Goal: Task Accomplishment & Management: Manage account settings

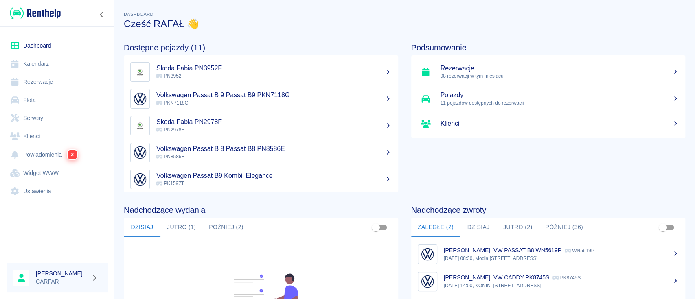
click at [38, 189] on link "Ustawienia" at bounding box center [57, 191] width 101 height 18
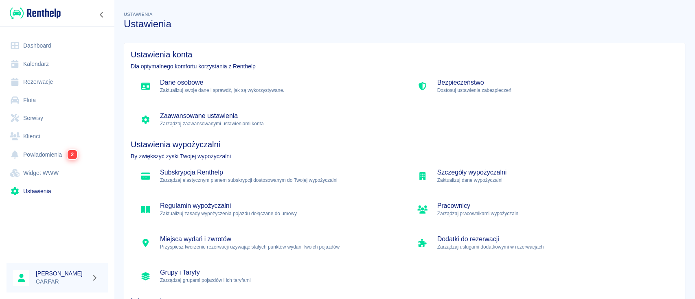
click at [283, 94] on p "Zaktualizuj swoje dane i sprawdź, jak są wykorzystywane." at bounding box center [277, 90] width 235 height 7
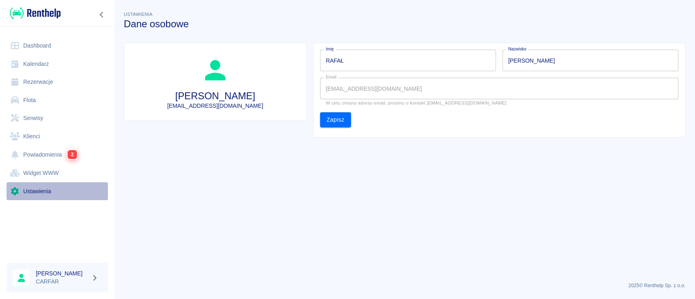
click at [39, 187] on link "Ustawienia" at bounding box center [57, 191] width 101 height 18
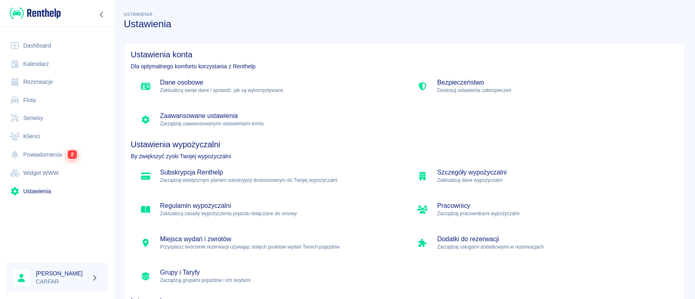
click at [438, 86] on h5 "Bezpieczeństwo" at bounding box center [554, 83] width 235 height 8
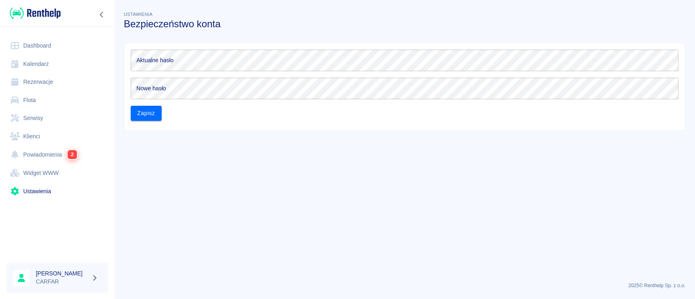
click at [46, 193] on link "Ustawienia" at bounding box center [57, 191] width 101 height 18
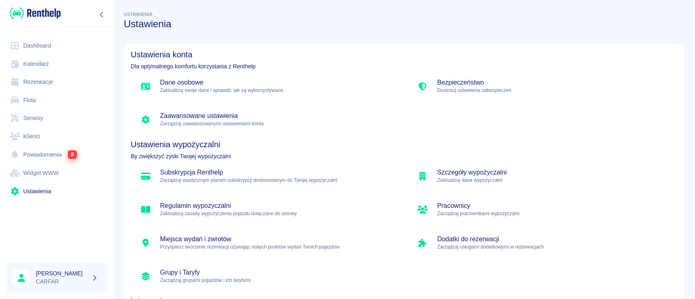
click at [180, 122] on p "Zarządzaj zaawansowanymi ustawieniami konta" at bounding box center [277, 123] width 235 height 7
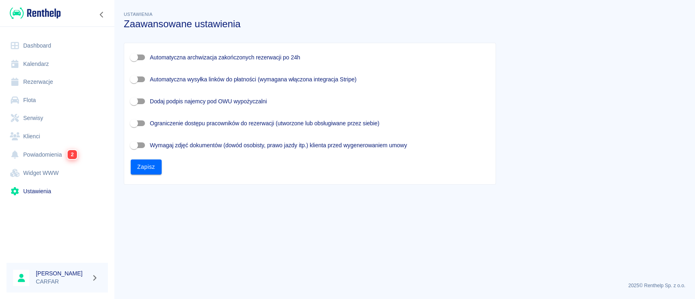
click at [152, 100] on span "Dodaj podpis najemcy pod OWU wypożyczalni" at bounding box center [208, 101] width 117 height 9
click at [152, 100] on input "Dodaj podpis najemcy pod OWU wypożyczalni" at bounding box center [134, 101] width 46 height 15
checkbox input "true"
click at [154, 166] on button "Zapisz" at bounding box center [146, 167] width 31 height 15
click at [147, 166] on button "Zapisz" at bounding box center [146, 167] width 31 height 15
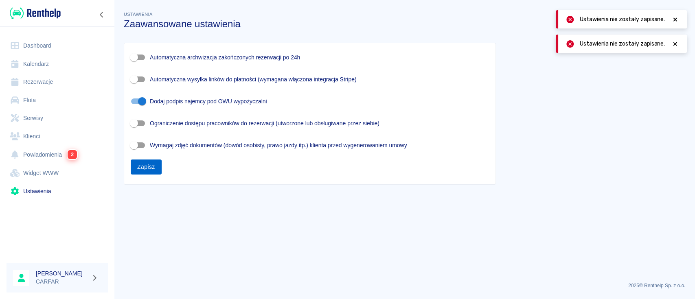
click at [147, 166] on button "Zapisz" at bounding box center [146, 167] width 31 height 15
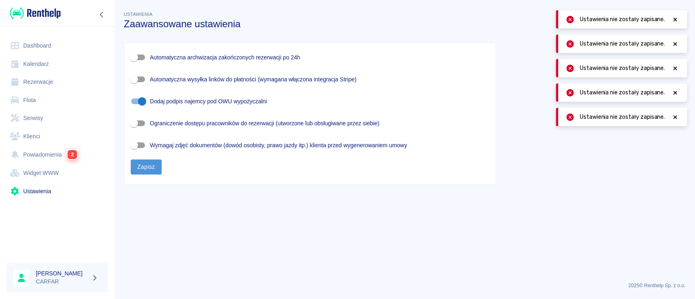
click at [147, 166] on button "Zapisz" at bounding box center [146, 167] width 31 height 15
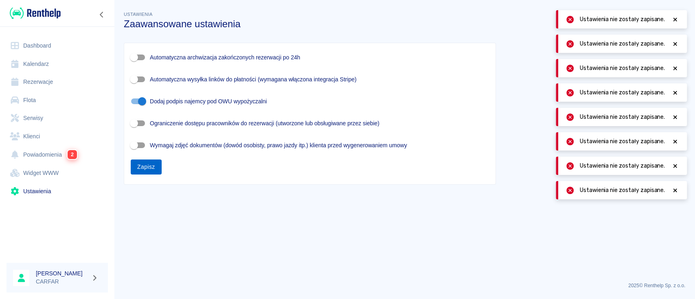
click at [147, 166] on button "Zapisz" at bounding box center [146, 167] width 31 height 15
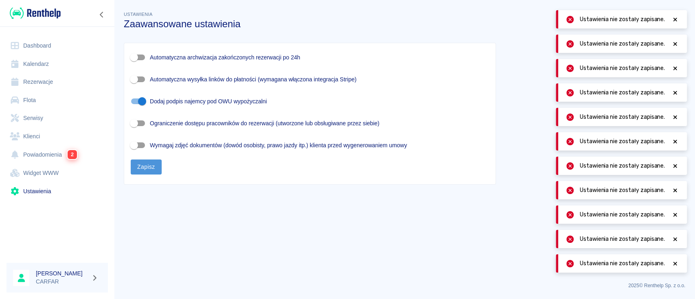
click at [147, 166] on button "Zapisz" at bounding box center [146, 167] width 31 height 15
click at [46, 187] on link "Ustawienia" at bounding box center [57, 191] width 101 height 18
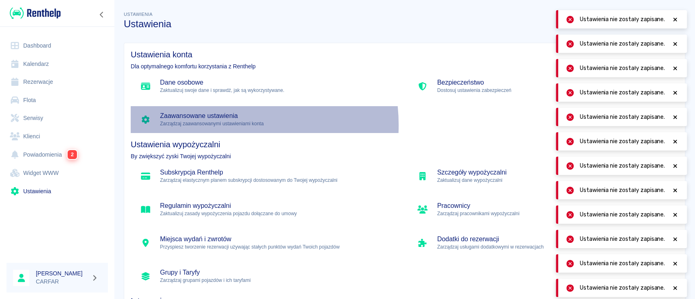
click at [213, 125] on p "Zarządzaj zaawansowanymi ustawieniami konta" at bounding box center [277, 123] width 235 height 7
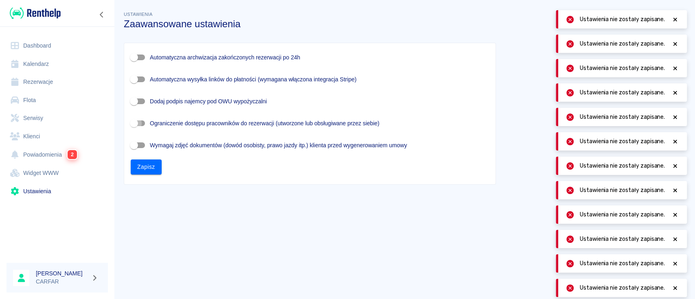
click at [145, 123] on input "Ograniczenie dostępu pracowników do rezerwacji (utworzone lub obsługiwane przez…" at bounding box center [134, 123] width 46 height 15
click at [145, 123] on input "Ograniczenie dostępu pracowników do rezerwacji (utworzone lub obsługiwane przez…" at bounding box center [142, 123] width 46 height 15
checkbox input "false"
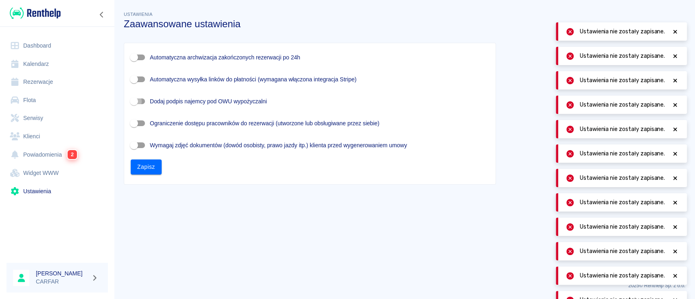
click at [141, 99] on input "Dodaj podpis najemcy pod OWU wypożyczalni" at bounding box center [134, 101] width 46 height 15
checkbox input "true"
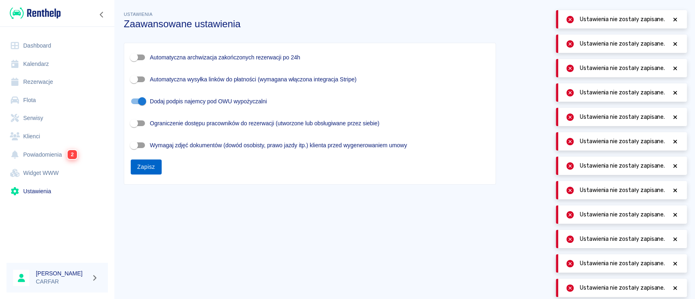
click at [145, 164] on button "Zapisz" at bounding box center [146, 167] width 31 height 15
click at [143, 179] on div "Automatyczna archwizacja zakończonych rezerwacji po 24h Automatyczna wysyłka li…" at bounding box center [309, 113] width 371 height 141
click at [144, 166] on button "Zapisz" at bounding box center [146, 167] width 31 height 15
click at [145, 173] on button "Zapisz" at bounding box center [146, 167] width 31 height 15
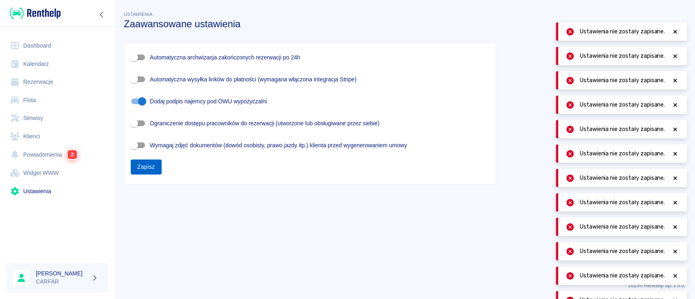
click at [145, 173] on button "Zapisz" at bounding box center [146, 167] width 31 height 15
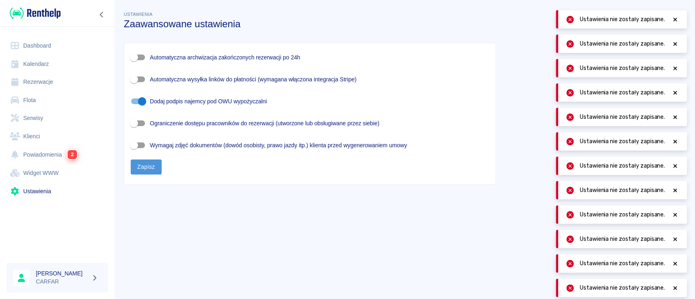
click at [145, 173] on button "Zapisz" at bounding box center [146, 167] width 31 height 15
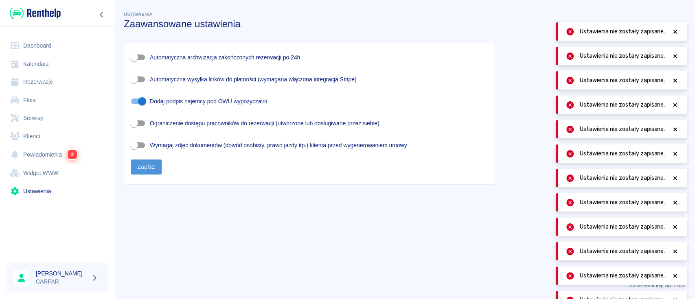
click at [145, 173] on button "Zapisz" at bounding box center [146, 167] width 31 height 15
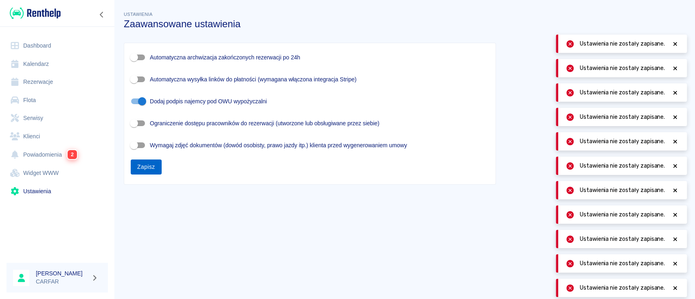
click at [145, 173] on button "Zapisz" at bounding box center [146, 167] width 31 height 15
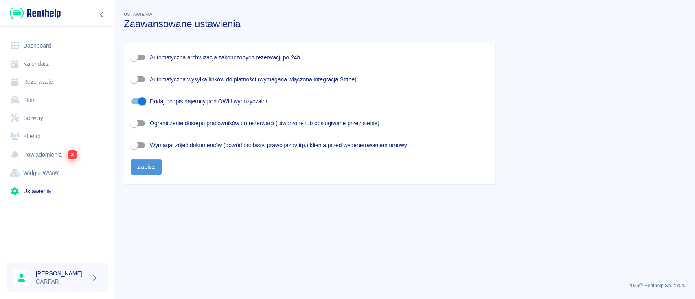
click at [146, 174] on button "Zapisz" at bounding box center [146, 167] width 31 height 15
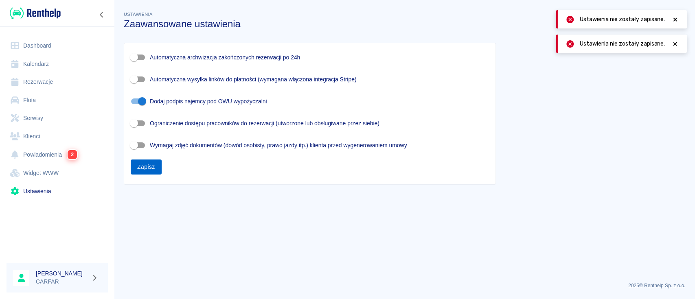
click at [146, 174] on button "Zapisz" at bounding box center [146, 167] width 31 height 15
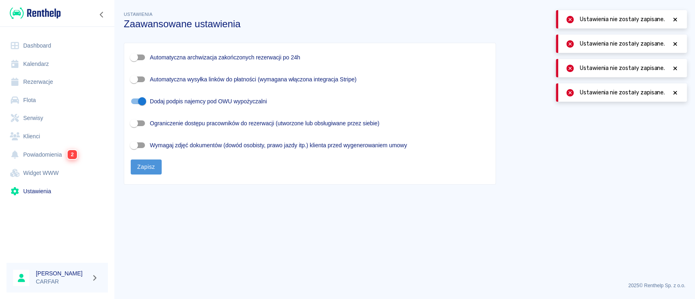
click at [146, 174] on button "Zapisz" at bounding box center [146, 167] width 31 height 15
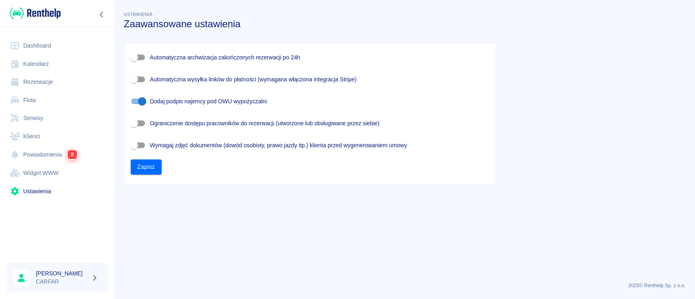
click at [24, 194] on link "Ustawienia" at bounding box center [57, 191] width 101 height 18
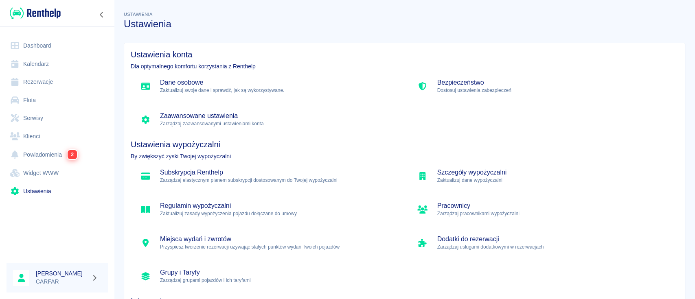
click at [48, 171] on link "Widget WWW" at bounding box center [57, 173] width 101 height 18
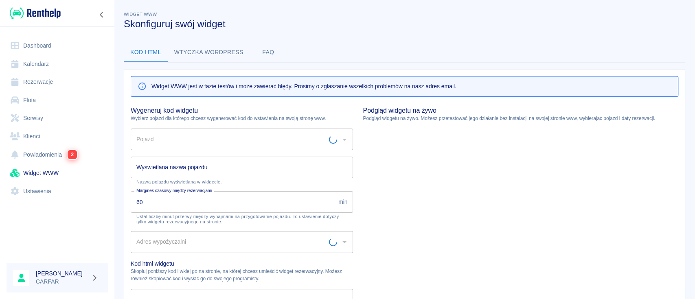
type input "Biuro - Plac Wydań - KONIN, [STREET_ADDRESS]"
type input "HYUNDAI TUCSON PN6460E - PN6460E"
type input "HYUNDAI TUCSON PN6460E"
type textarea "<script type="module" src="[URL][DOMAIN_NAME]"></script> <link rel="stylesheet"…"
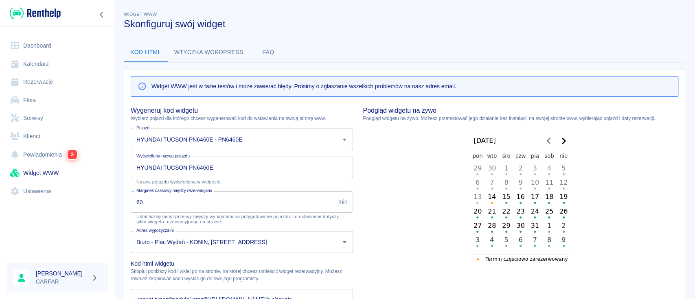
click at [559, 142] on icon "Go to the Next Month" at bounding box center [564, 141] width 10 height 10
click at [546, 141] on icon "Go to the Previous Month" at bounding box center [549, 141] width 10 height 10
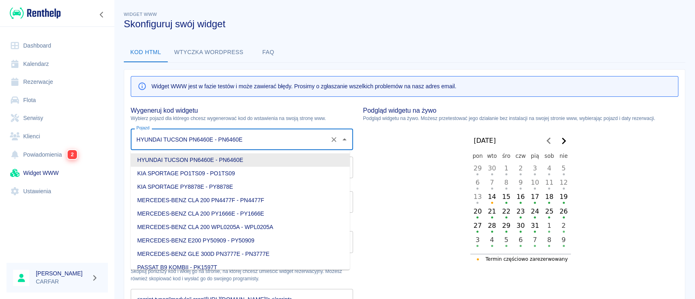
click at [270, 135] on input "HYUNDAI TUCSON PN6460E - PN6460E" at bounding box center [230, 139] width 192 height 14
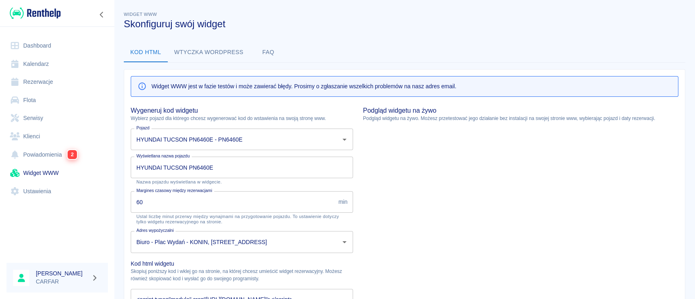
click at [281, 109] on h5 "Wygeneruj kod widgetu" at bounding box center [242, 111] width 222 height 8
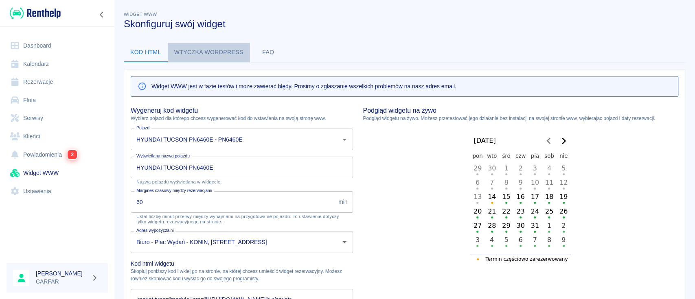
click at [201, 48] on button "Wtyczka wordpress" at bounding box center [209, 53] width 82 height 20
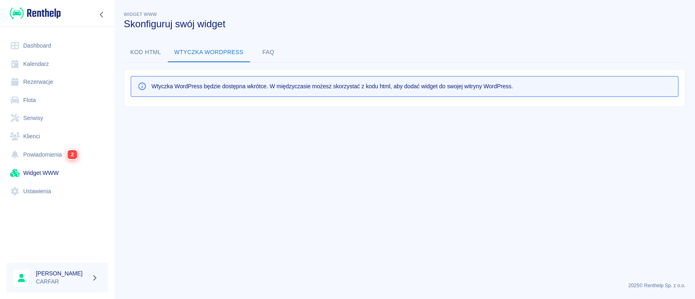
click at [264, 49] on button "FAQ" at bounding box center [268, 53] width 37 height 20
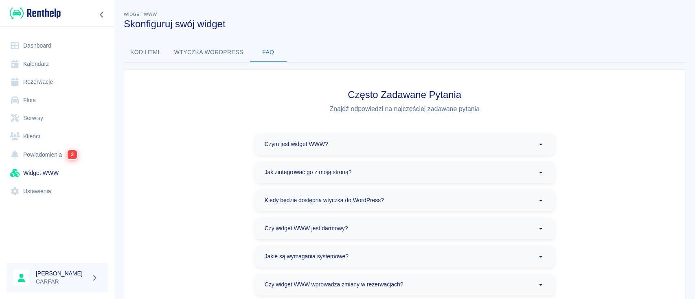
scroll to position [54, 0]
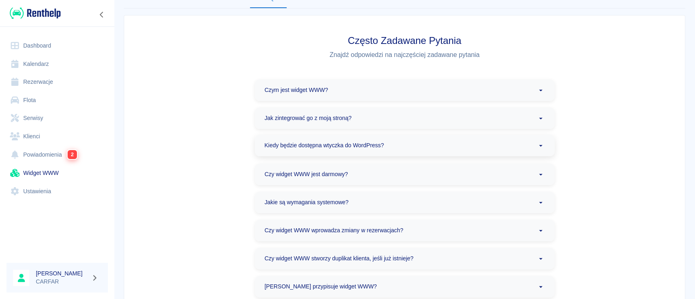
click at [371, 145] on p "Kiedy będzie dostępna wtyczka do WordPress?" at bounding box center [324, 145] width 119 height 9
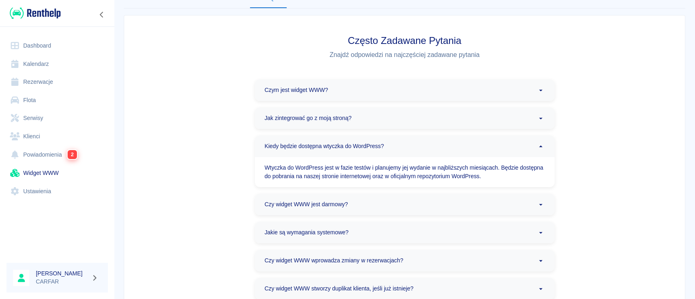
click at [371, 129] on div "Często Zadawane Pytania Znajdź odpowiedzi na najczęściej zadawane pytania Czym …" at bounding box center [405, 198] width 326 height 353
click at [375, 118] on div "Jak zintegrować go z moją stroną?" at bounding box center [405, 118] width 300 height 22
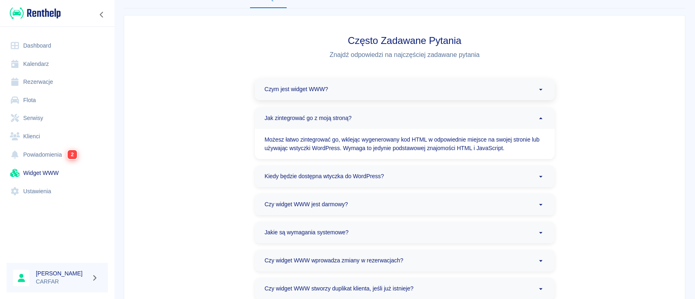
click at [380, 86] on div "Czym jest widget WWW?" at bounding box center [405, 90] width 300 height 22
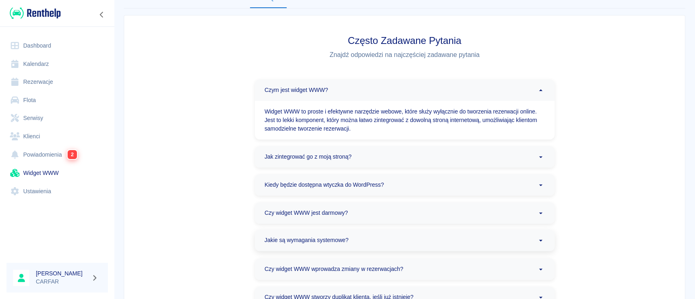
click at [377, 240] on div "Jakie są wymagania systemowe?" at bounding box center [405, 241] width 300 height 22
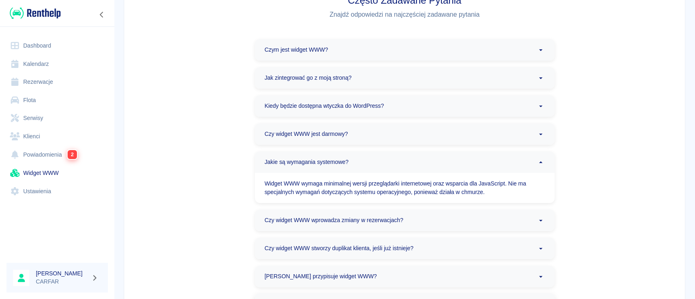
scroll to position [163, 0]
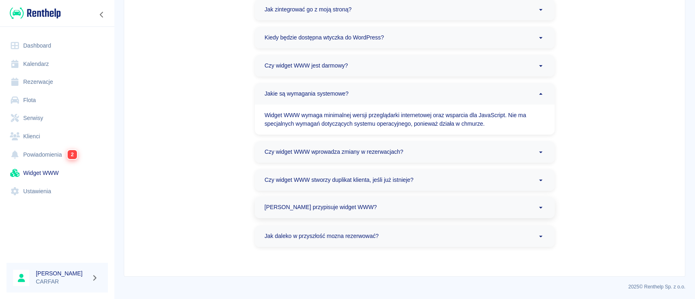
click at [350, 211] on p "[PERSON_NAME] przypisuje widget WWW?" at bounding box center [321, 207] width 112 height 9
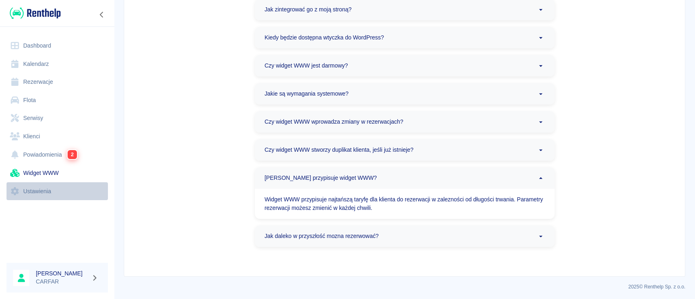
click at [45, 192] on link "Ustawienia" at bounding box center [57, 191] width 101 height 18
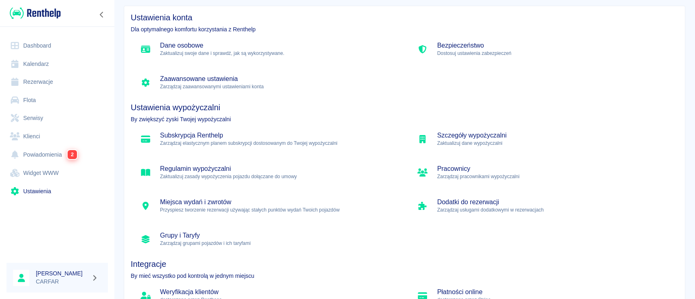
scroll to position [54, 0]
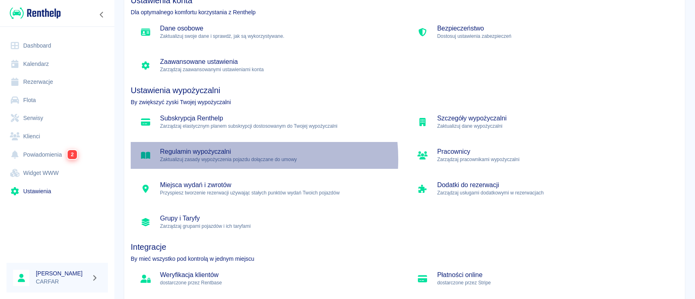
click at [224, 159] on p "Zaktualizuj zasady wypożyczenia pojazdu dołączane do umowy" at bounding box center [277, 159] width 235 height 7
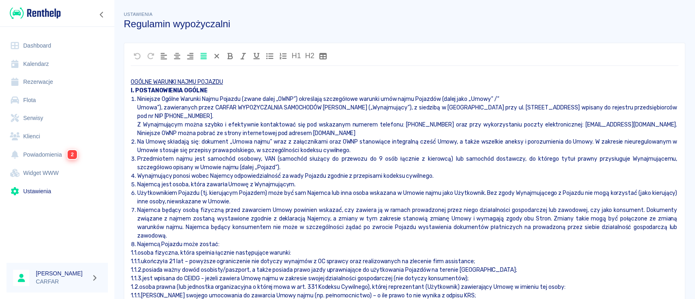
click at [325, 56] on icon "Wstaw tabelę" at bounding box center [322, 56] width 7 height 7
click at [414, 70] on p at bounding box center [405, 73] width 548 height 9
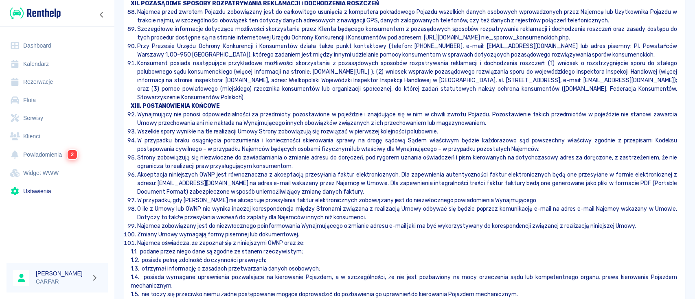
scroll to position [3056, 0]
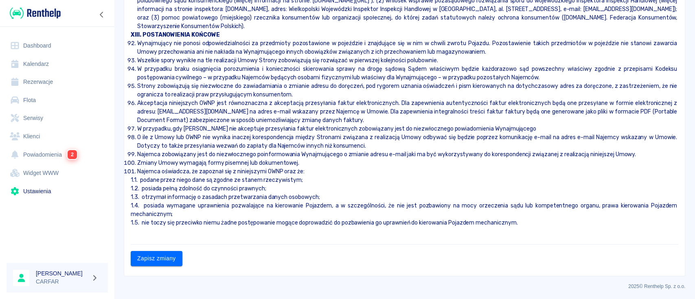
click at [38, 190] on link "Ustawienia" at bounding box center [57, 191] width 101 height 18
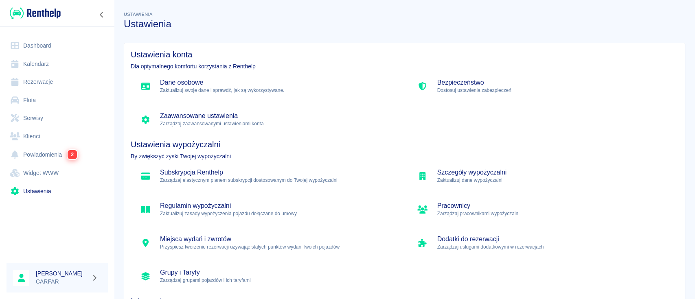
scroll to position [81, 0]
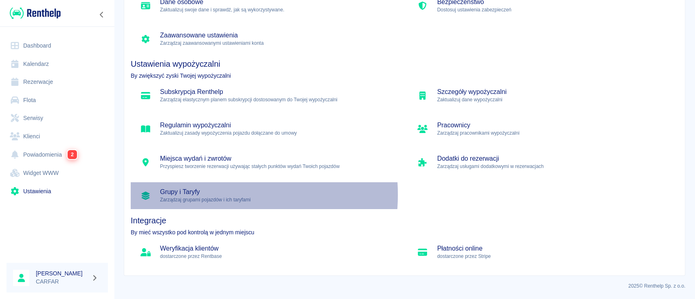
click at [202, 195] on h5 "Grupy i Taryfy" at bounding box center [277, 192] width 235 height 8
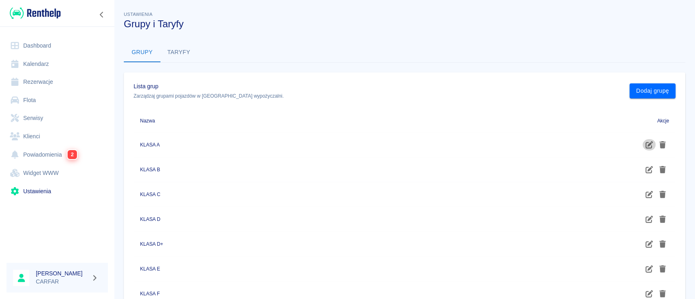
click at [644, 142] on icon "button" at bounding box center [648, 144] width 9 height 7
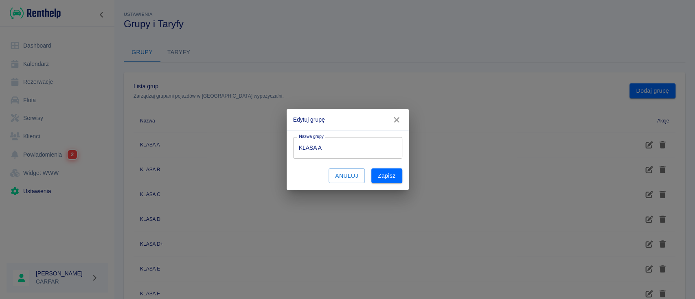
click at [395, 118] on icon "button" at bounding box center [396, 119] width 5 height 5
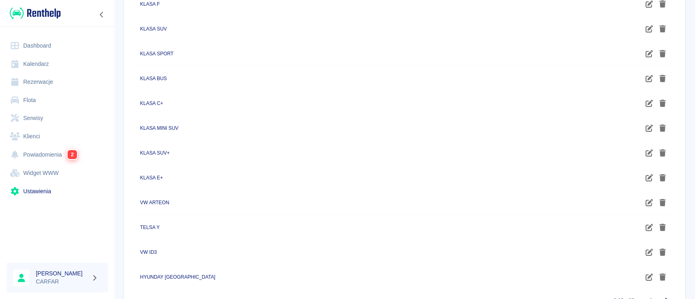
scroll to position [334, 0]
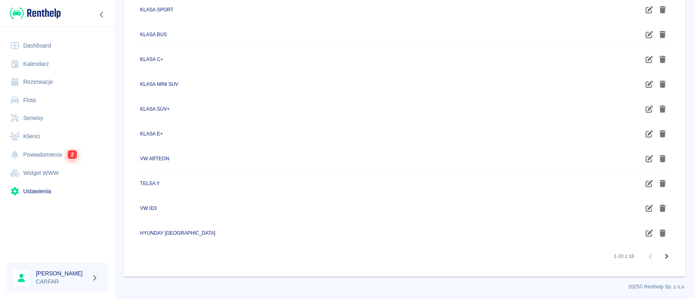
click at [44, 190] on link "Ustawienia" at bounding box center [57, 191] width 101 height 18
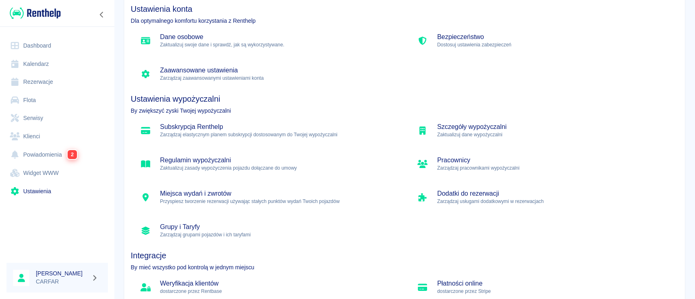
scroll to position [81, 0]
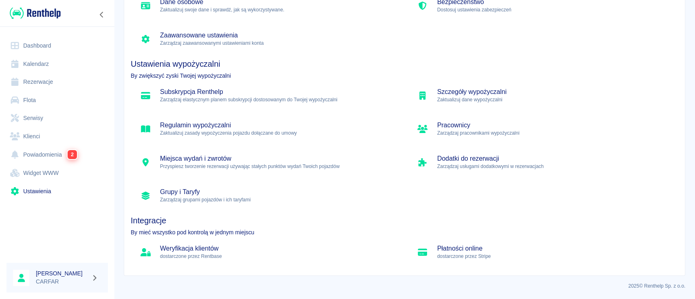
click at [473, 160] on h5 "Dodatki do rezerwacji" at bounding box center [554, 159] width 235 height 8
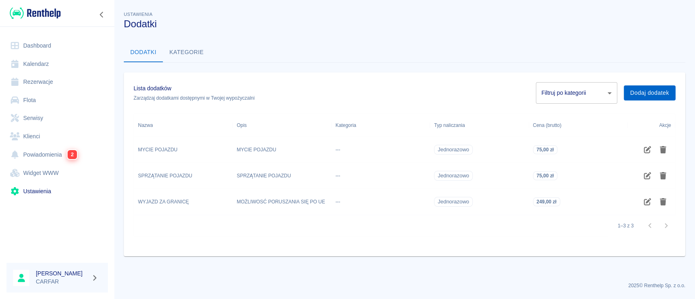
click at [661, 93] on button "Dodaj dodatek" at bounding box center [650, 92] width 52 height 15
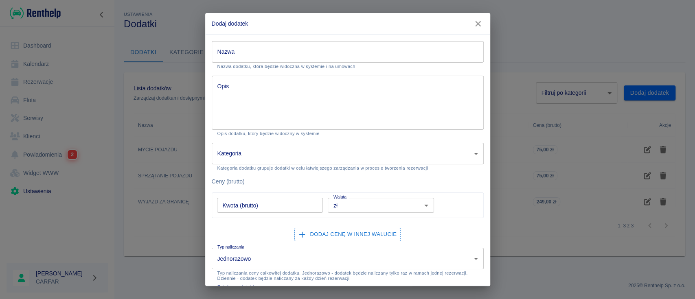
click at [290, 54] on input "Nazwa" at bounding box center [348, 52] width 272 height 22
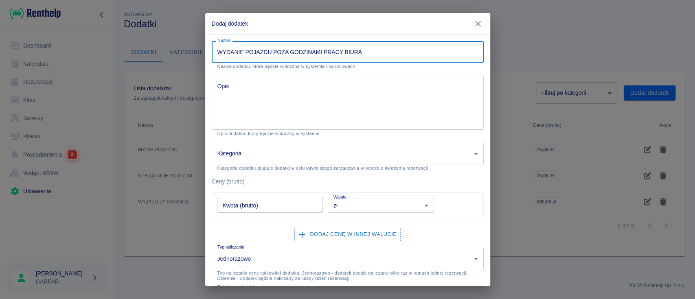
type input "WYDANIE POJAZDU POZA GODZINAMI PRACY BIURA"
drag, startPoint x: 381, startPoint y: 48, endPoint x: 134, endPoint y: 50, distance: 247.1
click at [134, 50] on div "Dodaj dodatek Nazwa WYDANIE POJAZDU POZA GODZINAMI PRACY BIURA Nazwa Nazwa doda…" at bounding box center [347, 149] width 695 height 299
click at [247, 100] on textarea "Opis" at bounding box center [347, 103] width 261 height 41
paste textarea "WYDANIE POJAZDU POZA GODZINAMI PRACY BIURA"
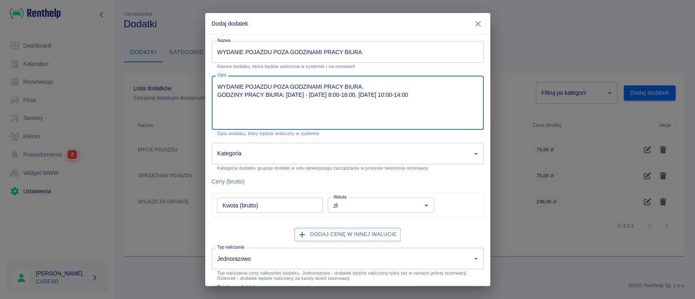
type textarea "WYDANIE POJAZDU POZA GODZINAMI PRACY BIURA. GODZINY PRACY BIURA: [DATE] - [DATE…"
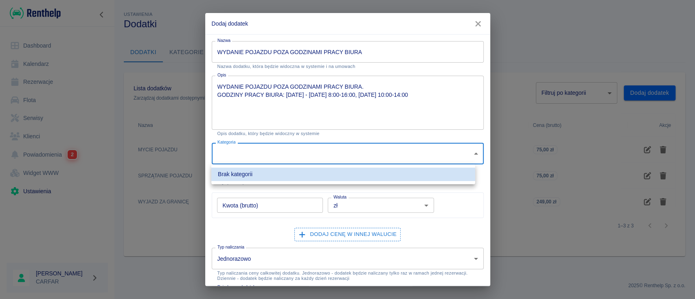
click at [314, 151] on body "Używamy plików Cookies, by zapewnić Ci najlepsze możliwe doświadczenie. Aby dow…" at bounding box center [347, 149] width 695 height 299
click at [314, 151] on div at bounding box center [347, 149] width 695 height 299
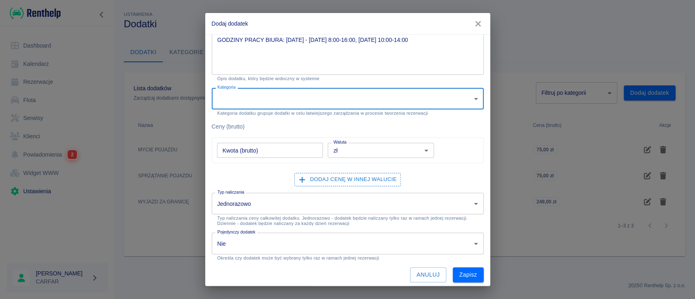
scroll to position [57, 0]
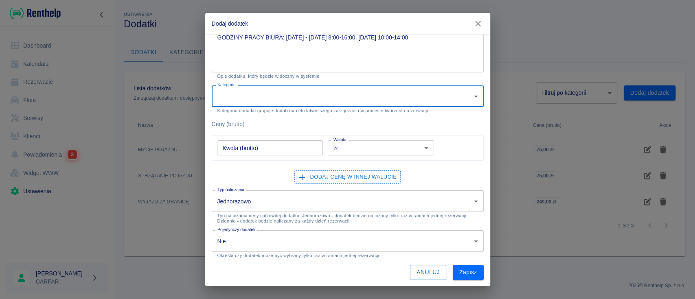
click at [256, 149] on input "Kwota (brutto)" at bounding box center [270, 147] width 106 height 15
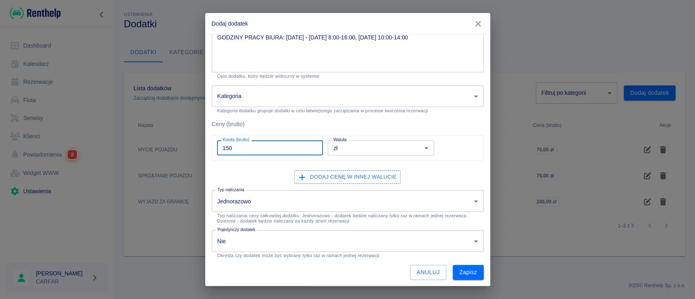
type input "150"
click at [309, 118] on div "Nazwa WYDANIE POJAZDU POZA GODZINAMI PRACY BIURA Nazwa Nazwa dodatku, która będ…" at bounding box center [348, 132] width 272 height 296
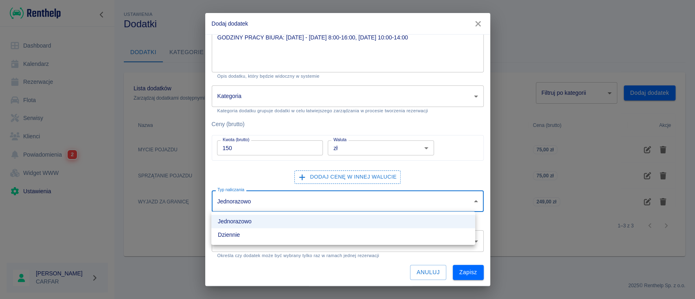
click at [266, 196] on body "Używamy plików Cookies, by zapewnić Ci najlepsze możliwe doświadczenie. Aby dow…" at bounding box center [347, 149] width 695 height 299
click at [266, 196] on div at bounding box center [347, 149] width 695 height 299
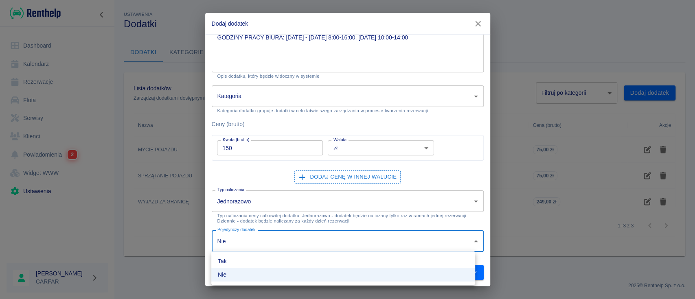
click at [261, 241] on body "Używamy plików Cookies, by zapewnić Ci najlepsze możliwe doświadczenie. Aby dow…" at bounding box center [347, 149] width 695 height 299
click at [261, 241] on div at bounding box center [347, 149] width 695 height 299
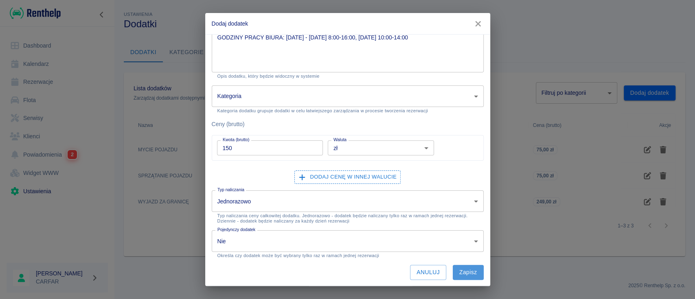
click at [460, 271] on button "Zapisz" at bounding box center [468, 272] width 31 height 15
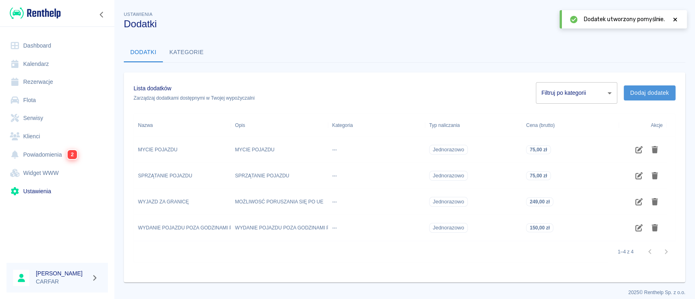
click at [637, 92] on button "Dodaj dodatek" at bounding box center [650, 92] width 52 height 15
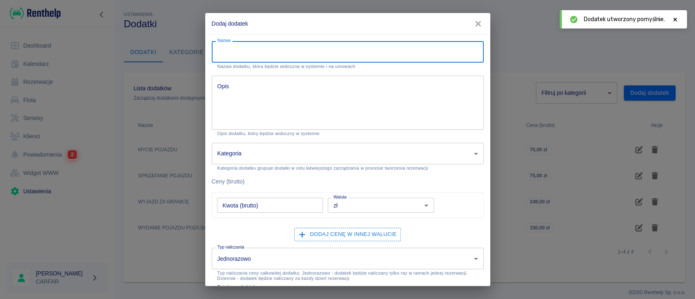
click at [324, 54] on input "Nazwa" at bounding box center [348, 52] width 272 height 22
type input "ZW"
click at [478, 21] on icon "button" at bounding box center [478, 24] width 11 height 9
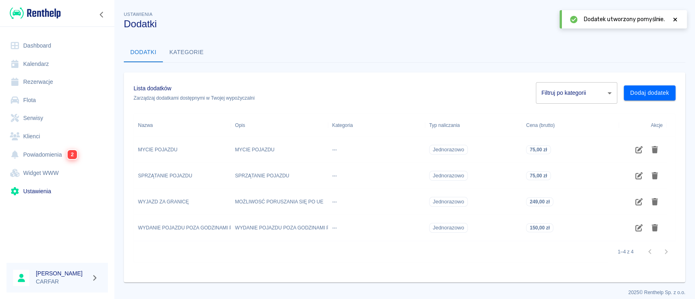
click at [188, 217] on div "WYDANIE POJAZDU POZA GODZINAMI PRACY BIURA" at bounding box center [182, 228] width 97 height 26
click at [191, 230] on p "WYDANIE POJAZDU POZA GODZINAMI PRACY BIURA" at bounding box center [200, 227] width 124 height 7
click at [635, 226] on icon "Edycja dodatku" at bounding box center [638, 227] width 7 height 7
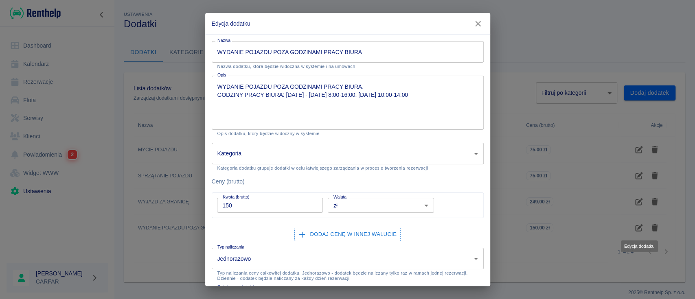
click at [361, 109] on textarea "WYDANIE POJAZDU POZA GODZINAMI PRACY BIURA. GODZINY PRACY BIURA: [DATE] - [DATE…" at bounding box center [347, 103] width 261 height 41
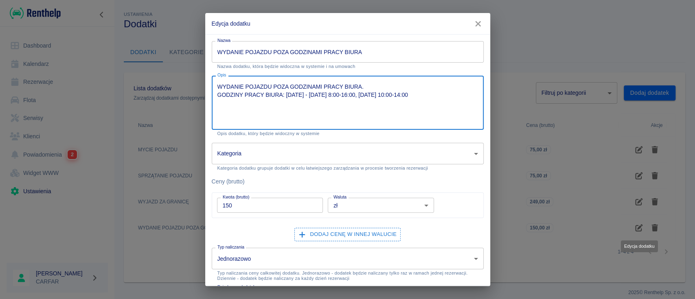
click at [482, 22] on icon "button" at bounding box center [478, 24] width 11 height 9
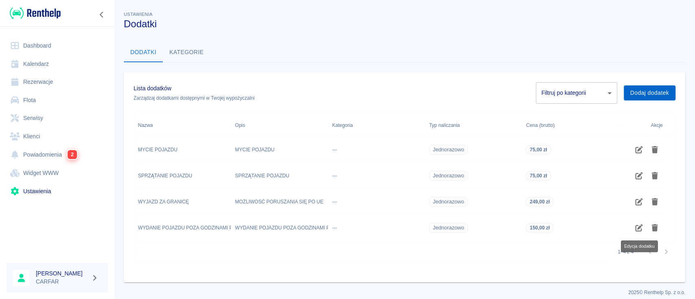
click at [645, 96] on button "Dodaj dodatek" at bounding box center [650, 92] width 52 height 15
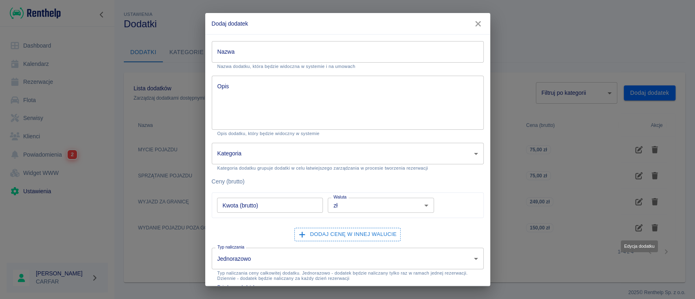
click at [329, 49] on input "Nazwa" at bounding box center [348, 52] width 272 height 22
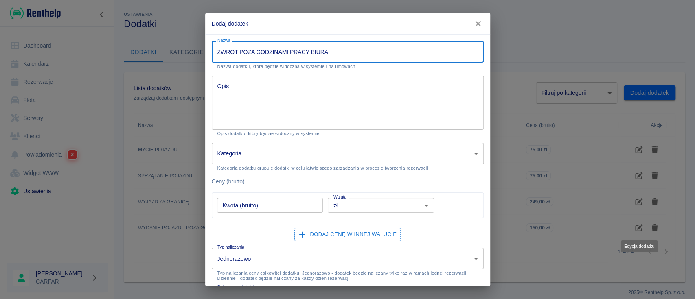
type input "ZWROT POZA GODZINAMI PRACY BIURA"
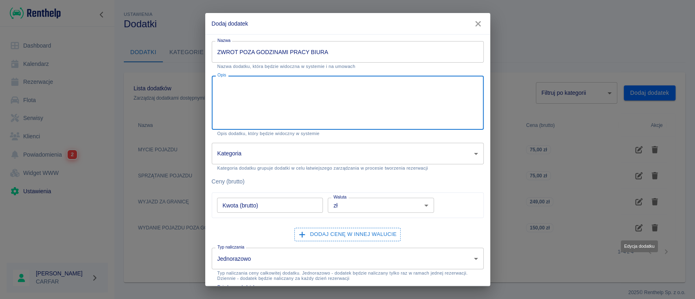
paste textarea "WYDANIE POJAZDU POZA GODZINAMI PRACY BIURA. GODZINY PRACY BIURA: [DATE] - [DATE…"
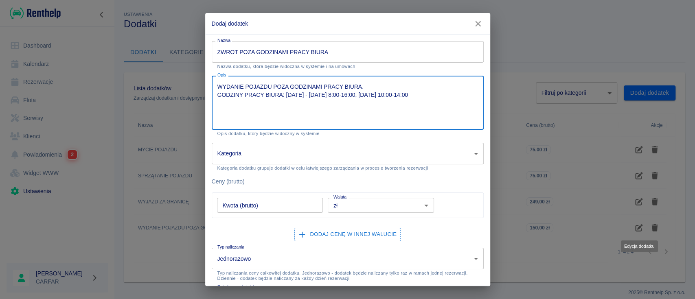
click at [233, 84] on textarea "WYDANIE POJAZDU POZA GODZINAMI PRACY BIURA. GODZINY PRACY BIURA: [DATE] - [DATE…" at bounding box center [347, 103] width 261 height 41
type textarea "ZWROT POJAZDU POZA GODZINAMI PRACY BIURA. GODZINY PRACY BIURA: [DATE] - [DATE] …"
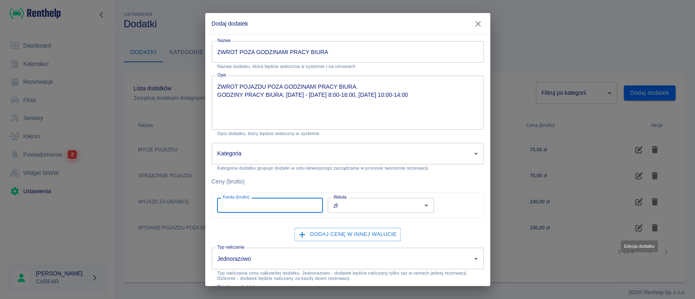
click at [280, 208] on input "Kwota (brutto)" at bounding box center [270, 205] width 106 height 15
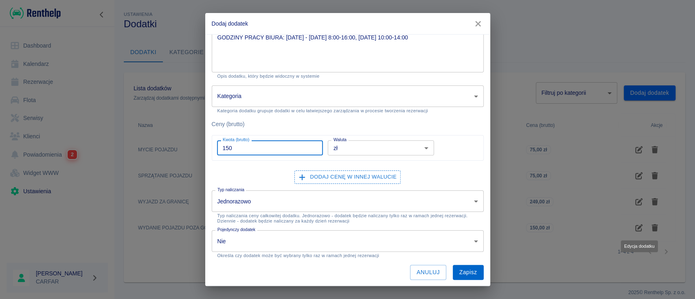
type input "150"
click at [455, 272] on button "Zapisz" at bounding box center [468, 272] width 31 height 15
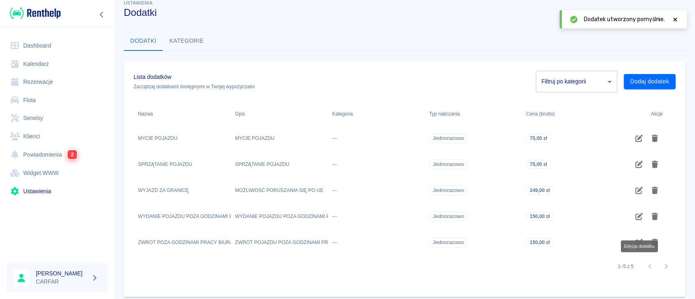
scroll to position [0, 0]
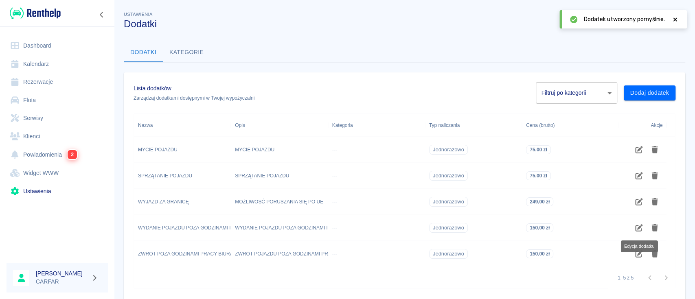
click at [47, 191] on link "Ustawienia" at bounding box center [57, 191] width 101 height 18
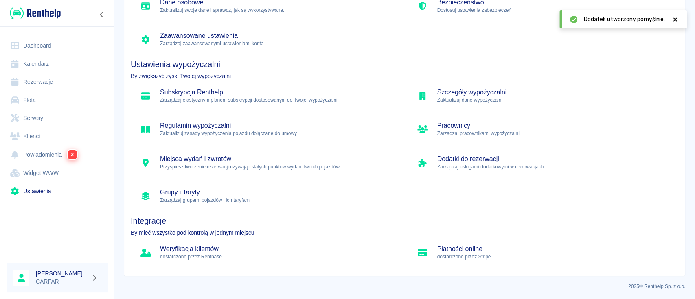
scroll to position [81, 0]
click at [231, 251] on h5 "Weryfikacja klientów" at bounding box center [277, 249] width 235 height 8
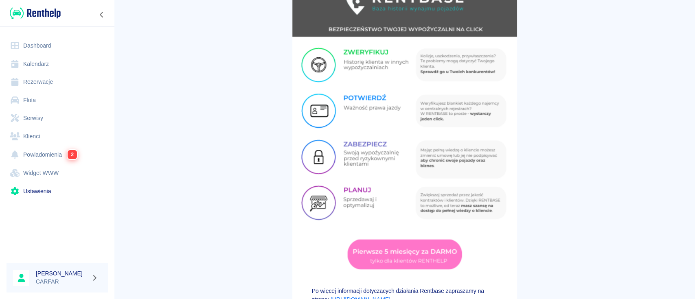
scroll to position [116, 0]
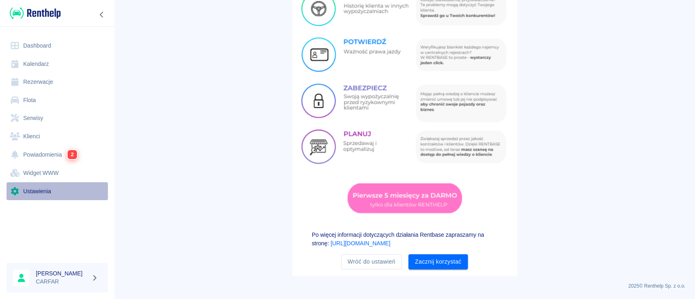
click at [53, 188] on link "Ustawienia" at bounding box center [57, 191] width 101 height 18
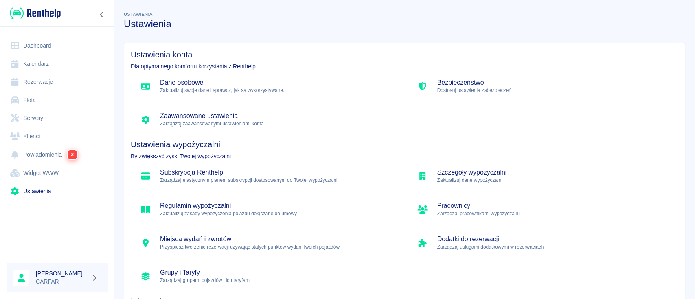
click at [43, 99] on link "Flota" at bounding box center [57, 100] width 101 height 18
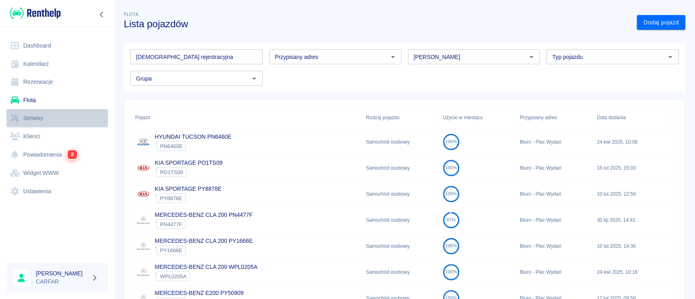
click at [42, 118] on link "Serwisy" at bounding box center [57, 118] width 101 height 18
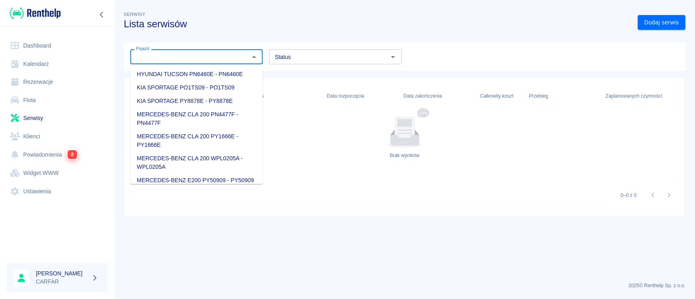
click at [224, 53] on input "Pojazd" at bounding box center [190, 57] width 114 height 10
click at [222, 55] on input "Pojazd" at bounding box center [190, 57] width 114 height 10
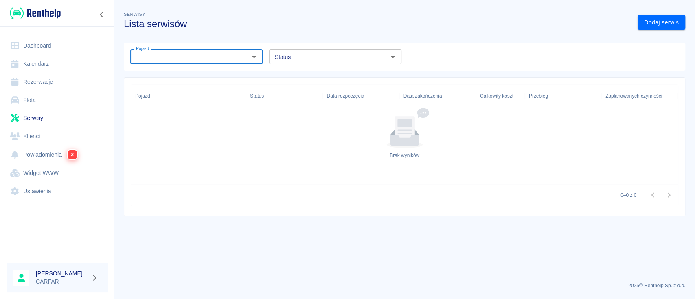
click at [46, 77] on link "Rezerwacje" at bounding box center [57, 82] width 101 height 18
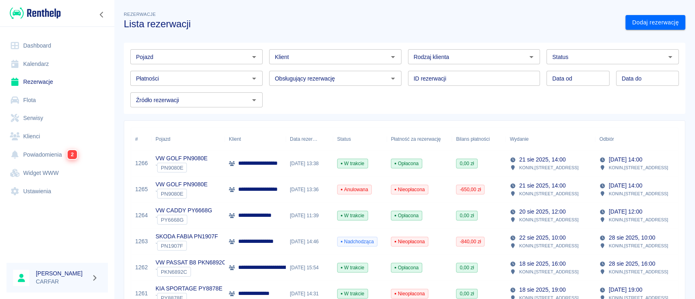
click at [52, 44] on link "Dashboard" at bounding box center [57, 46] width 101 height 18
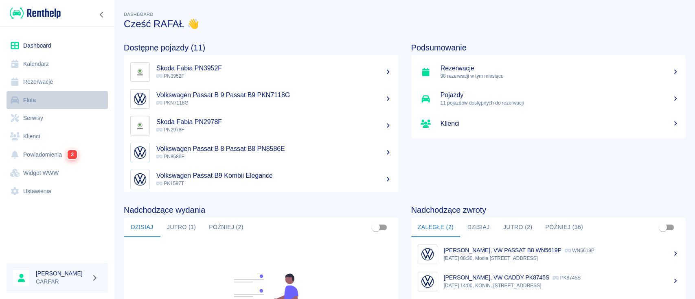
click at [36, 98] on link "Flota" at bounding box center [57, 100] width 101 height 18
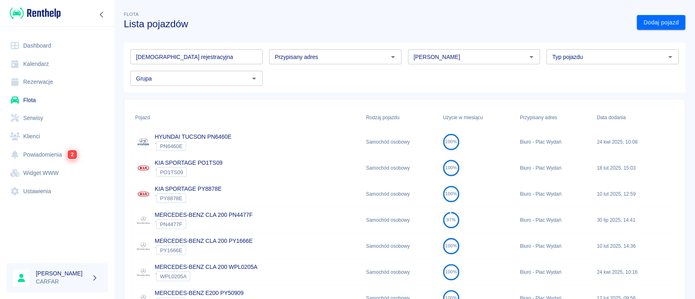
click at [250, 130] on div "HYUNDAI TUCSON PN6460E ` PN6460E" at bounding box center [246, 142] width 231 height 26
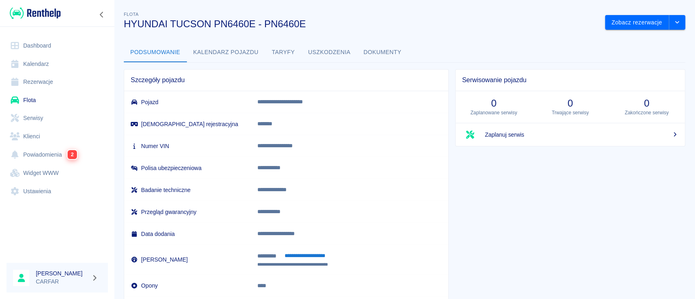
click at [274, 53] on button "Taryfy" at bounding box center [283, 53] width 37 height 20
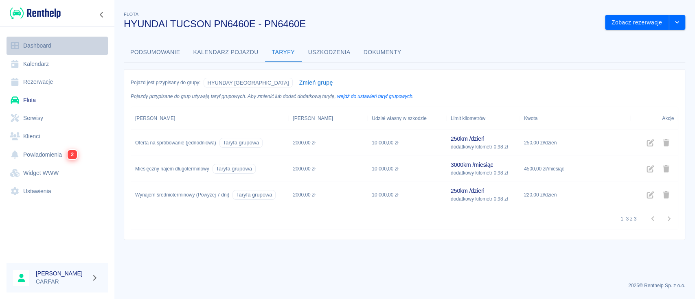
click at [39, 49] on link "Dashboard" at bounding box center [57, 46] width 101 height 18
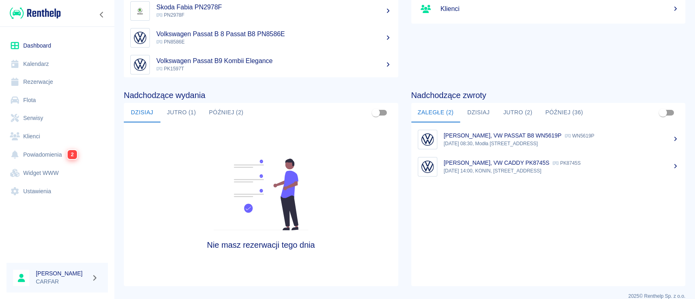
scroll to position [125, 0]
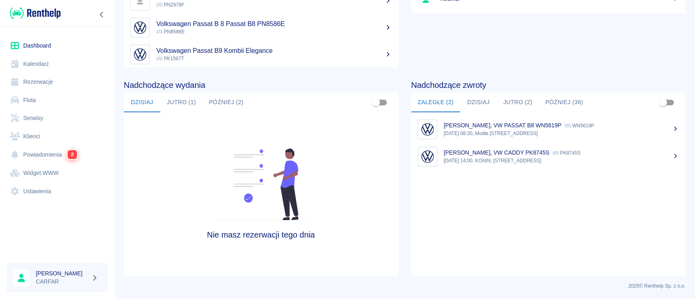
click at [480, 103] on button "Dzisiaj" at bounding box center [478, 103] width 37 height 20
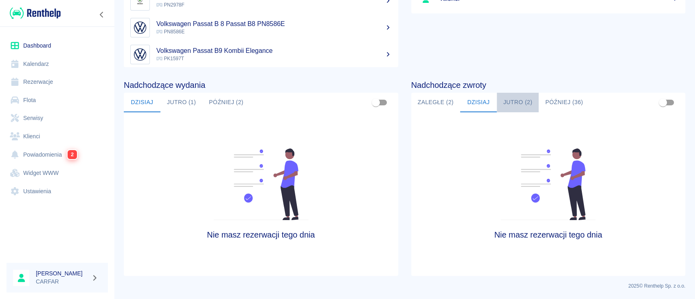
click at [506, 103] on button "Jutro (2)" at bounding box center [518, 103] width 42 height 20
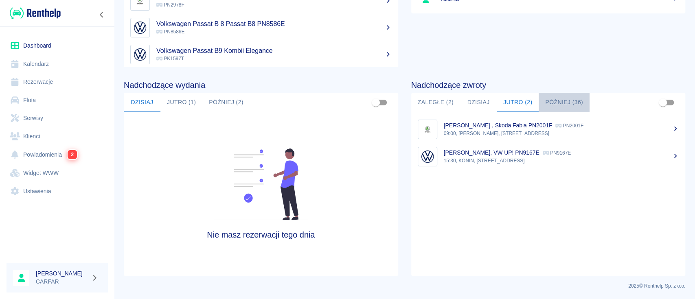
click at [564, 100] on button "Później (36)" at bounding box center [564, 103] width 51 height 20
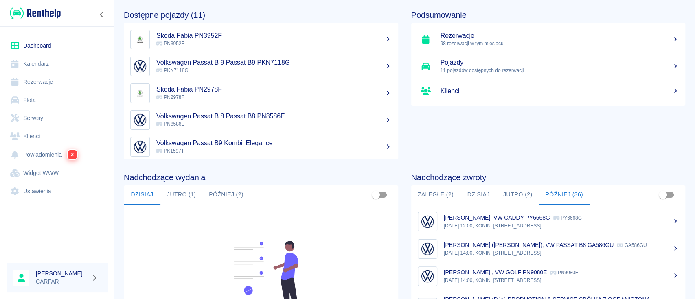
scroll to position [0, 0]
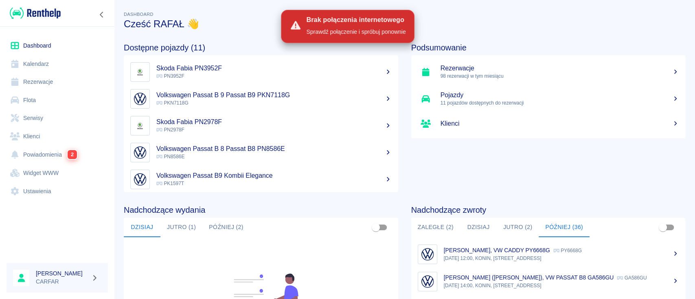
drag, startPoint x: 0, startPoint y: 99, endPoint x: 0, endPoint y: 0, distance: 98.9
click at [0, 99] on div "Dashboard Kalendarz Rezerwacje Flota Serwisy Klienci Powiadomienia 2 Widget WWW…" at bounding box center [57, 118] width 114 height 183
click at [48, 47] on link "Dashboard" at bounding box center [57, 46] width 101 height 18
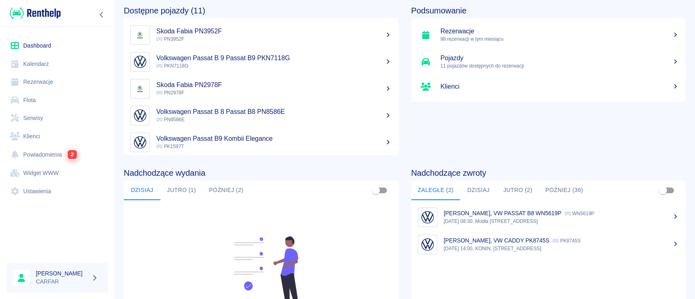
scroll to position [54, 0]
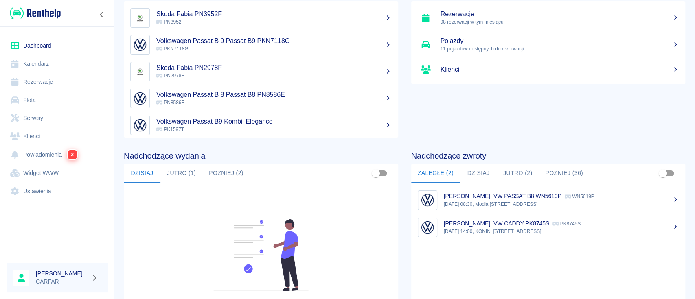
click at [520, 171] on button "Jutro (2)" at bounding box center [518, 174] width 42 height 20
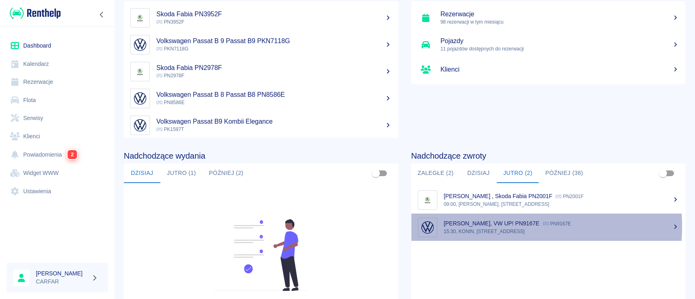
click at [484, 226] on p "[PERSON_NAME], VW UP! PN9167E" at bounding box center [492, 223] width 96 height 7
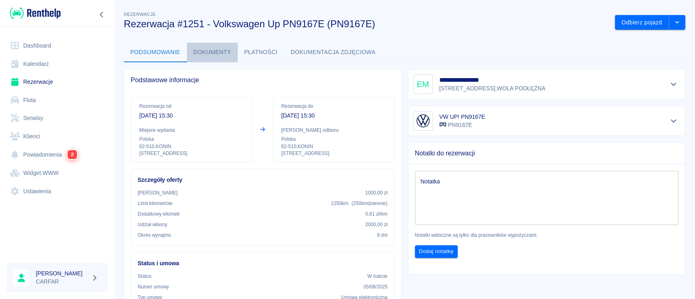
click at [213, 53] on button "Dokumenty" at bounding box center [212, 53] width 51 height 20
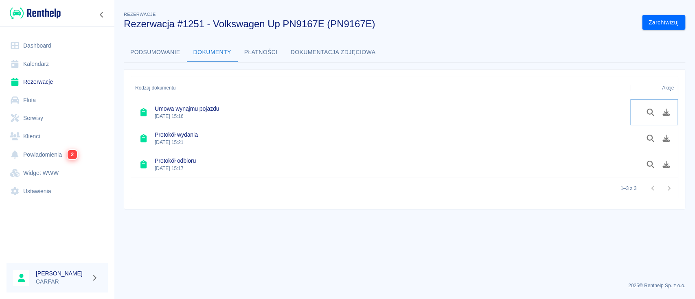
click at [668, 115] on icon "Pobierz dokument" at bounding box center [665, 112] width 7 height 7
drag, startPoint x: 206, startPoint y: 114, endPoint x: 373, endPoint y: 221, distance: 198.9
click at [481, 252] on main "Rezerwacje Rezerwacja #1251 - Volkswagen Up PN9167E (PN9167E) Zarchiwizuj Podsu…" at bounding box center [404, 143] width 581 height 266
click at [44, 48] on link "Dashboard" at bounding box center [57, 46] width 101 height 18
